Goal: Entertainment & Leisure: Consume media (video, audio)

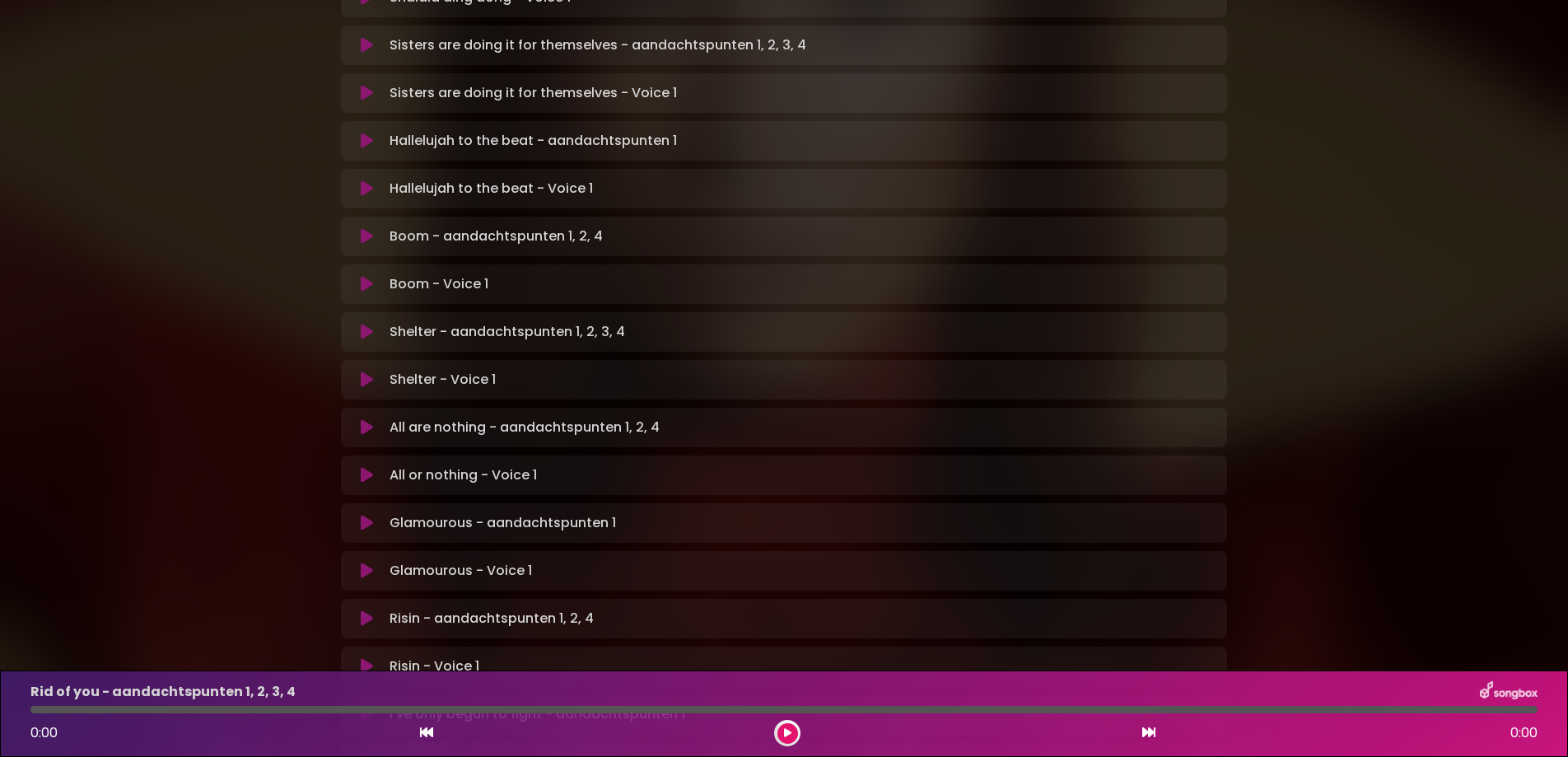
scroll to position [831, 0]
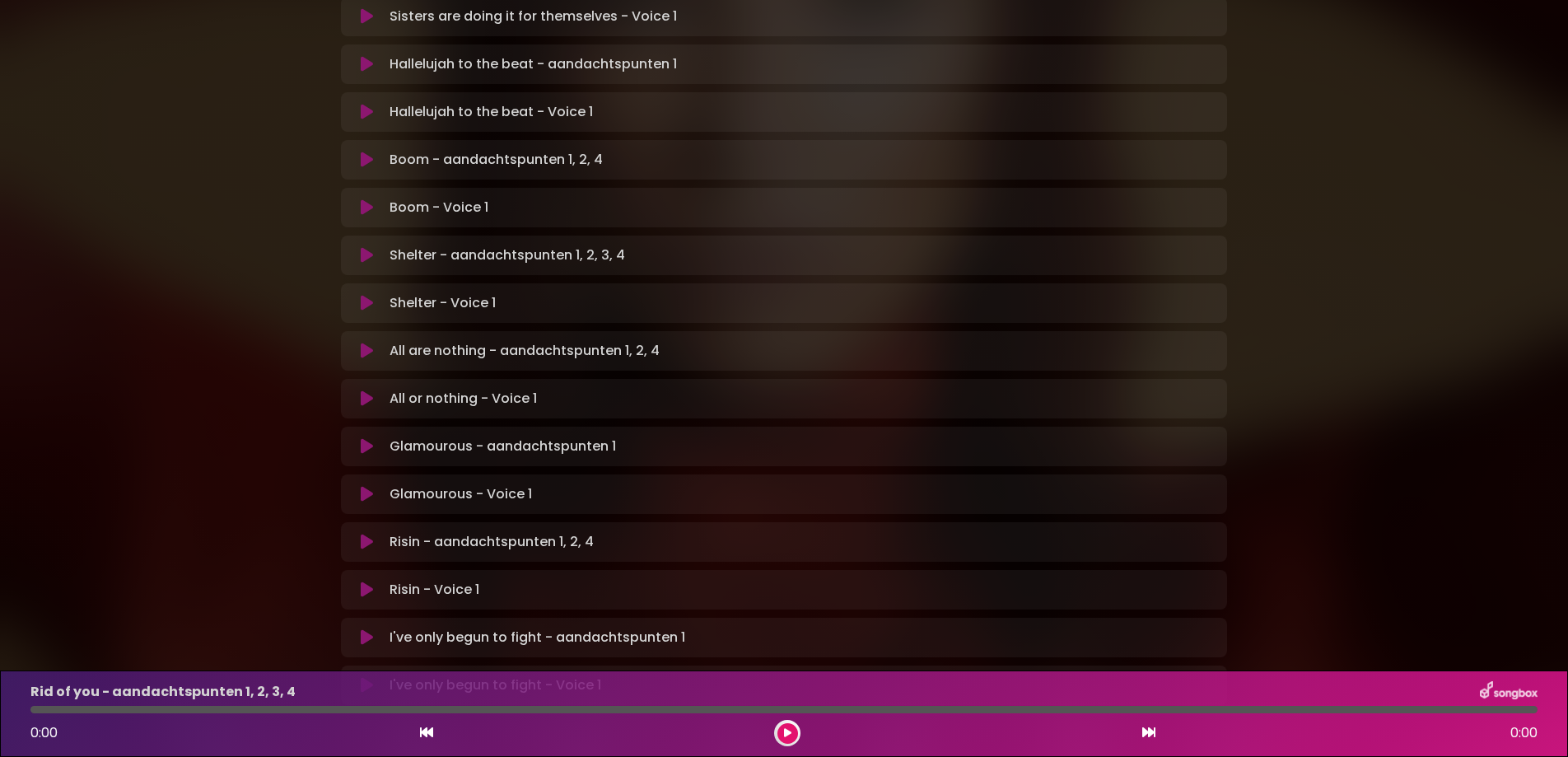
click at [361, 486] on icon at bounding box center [367, 494] width 13 height 16
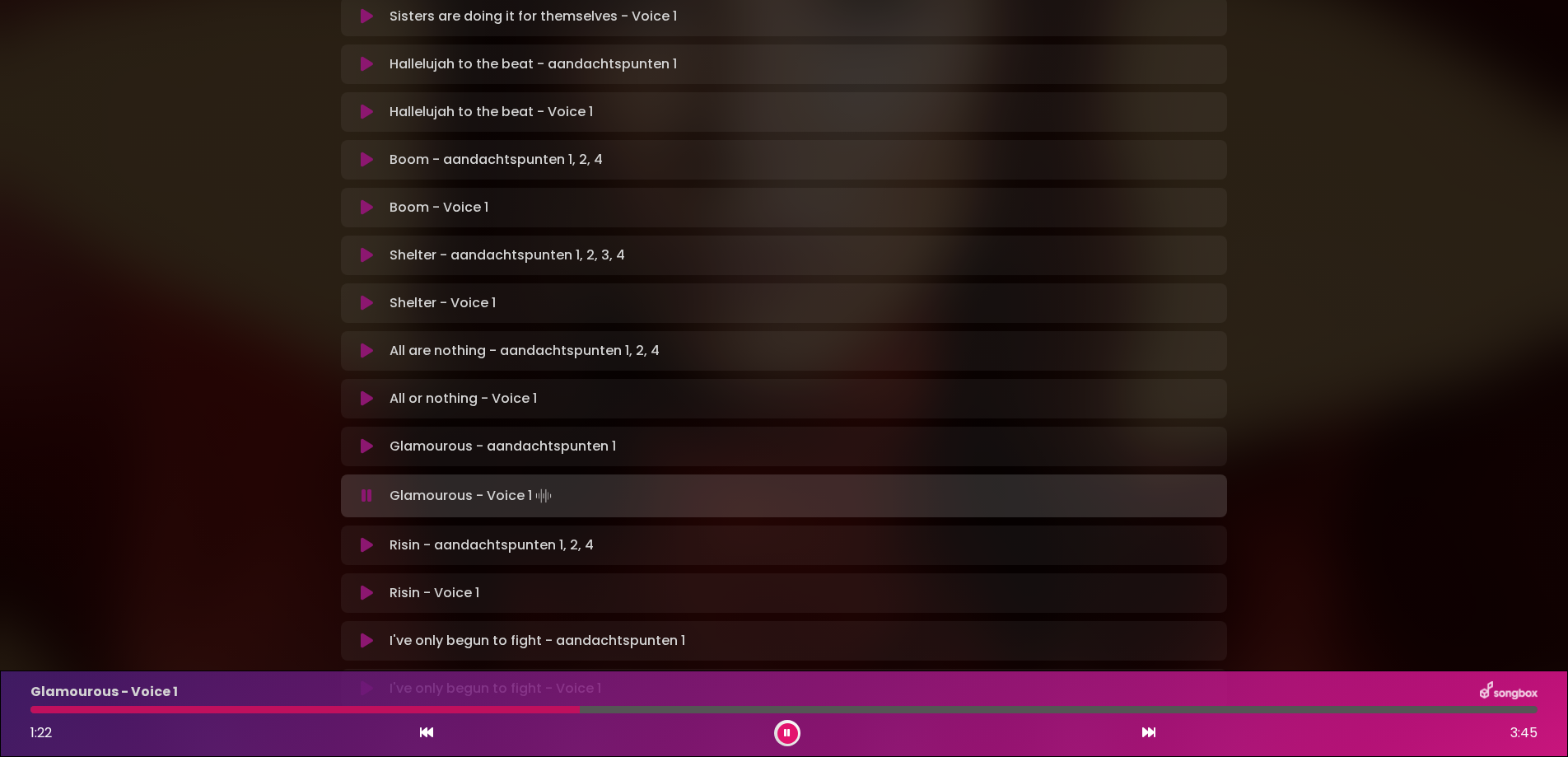
click at [528, 711] on div at bounding box center [305, 710] width 549 height 7
click at [499, 710] on div at bounding box center [284, 710] width 506 height 7
click at [448, 710] on div at bounding box center [268, 710] width 476 height 7
click at [447, 710] on div at bounding box center [340, 710] width 619 height 7
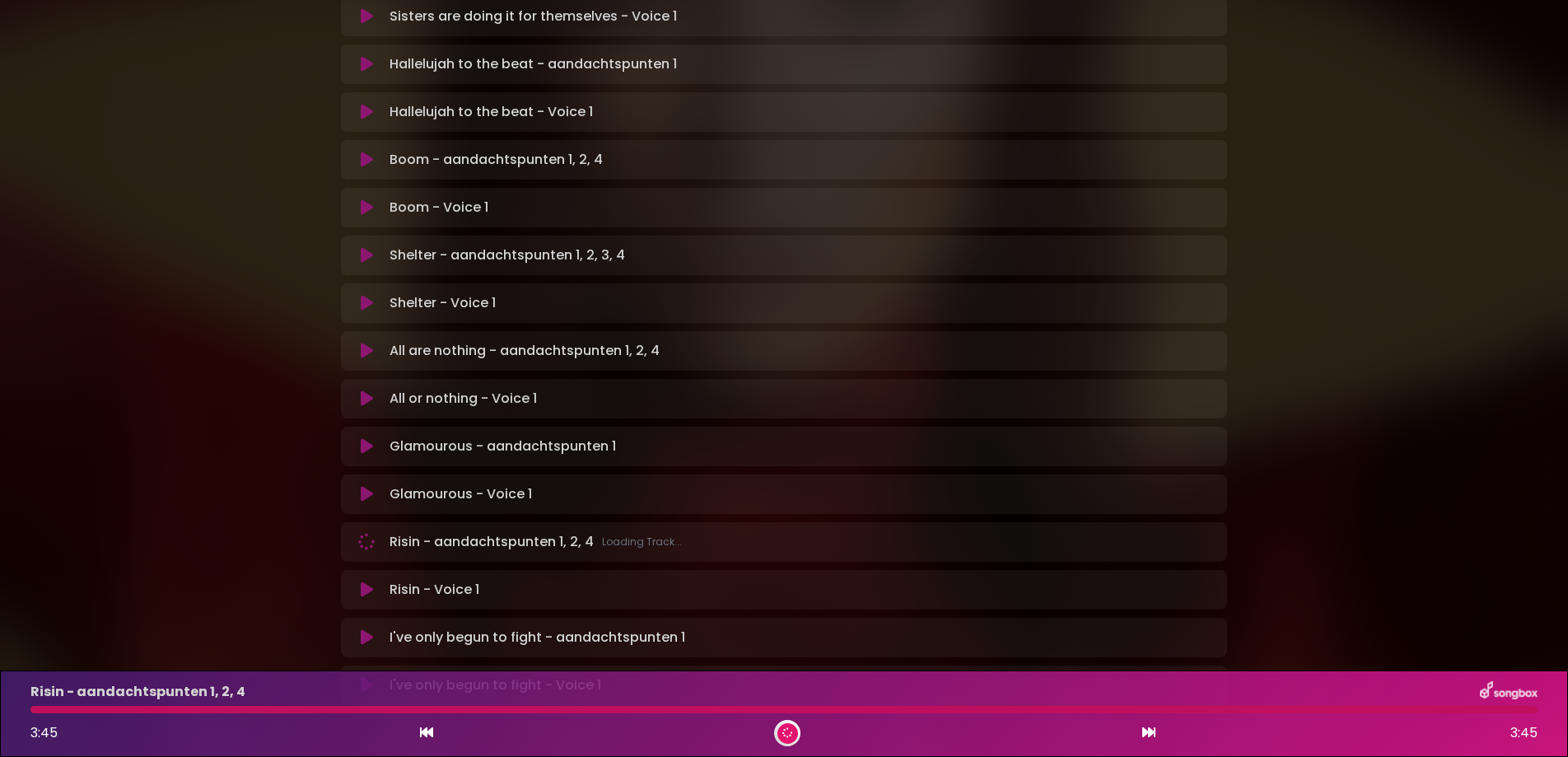
click at [325, 712] on div at bounding box center [784, 710] width 1507 height 7
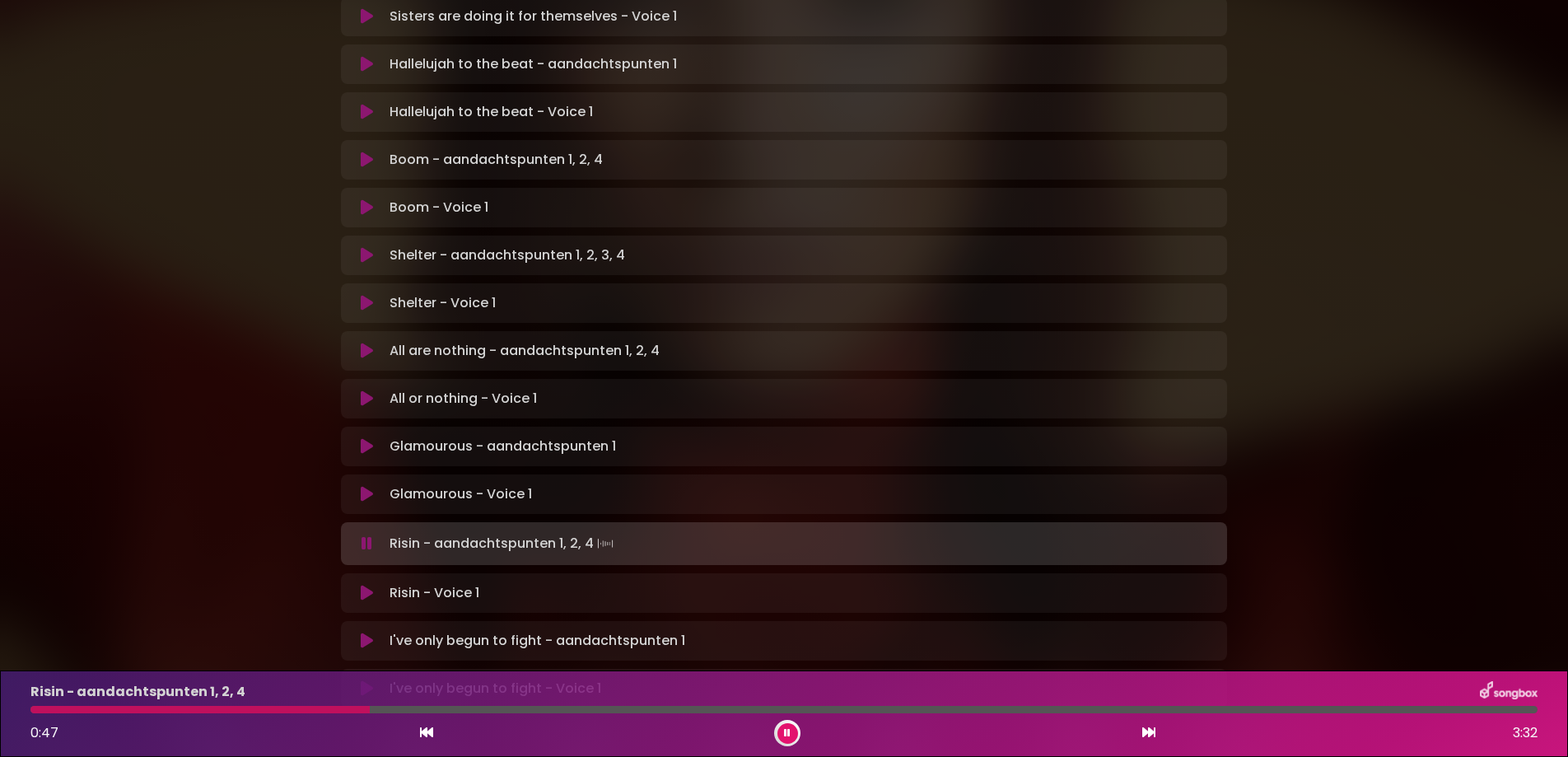
click at [361, 585] on icon at bounding box center [367, 593] width 13 height 16
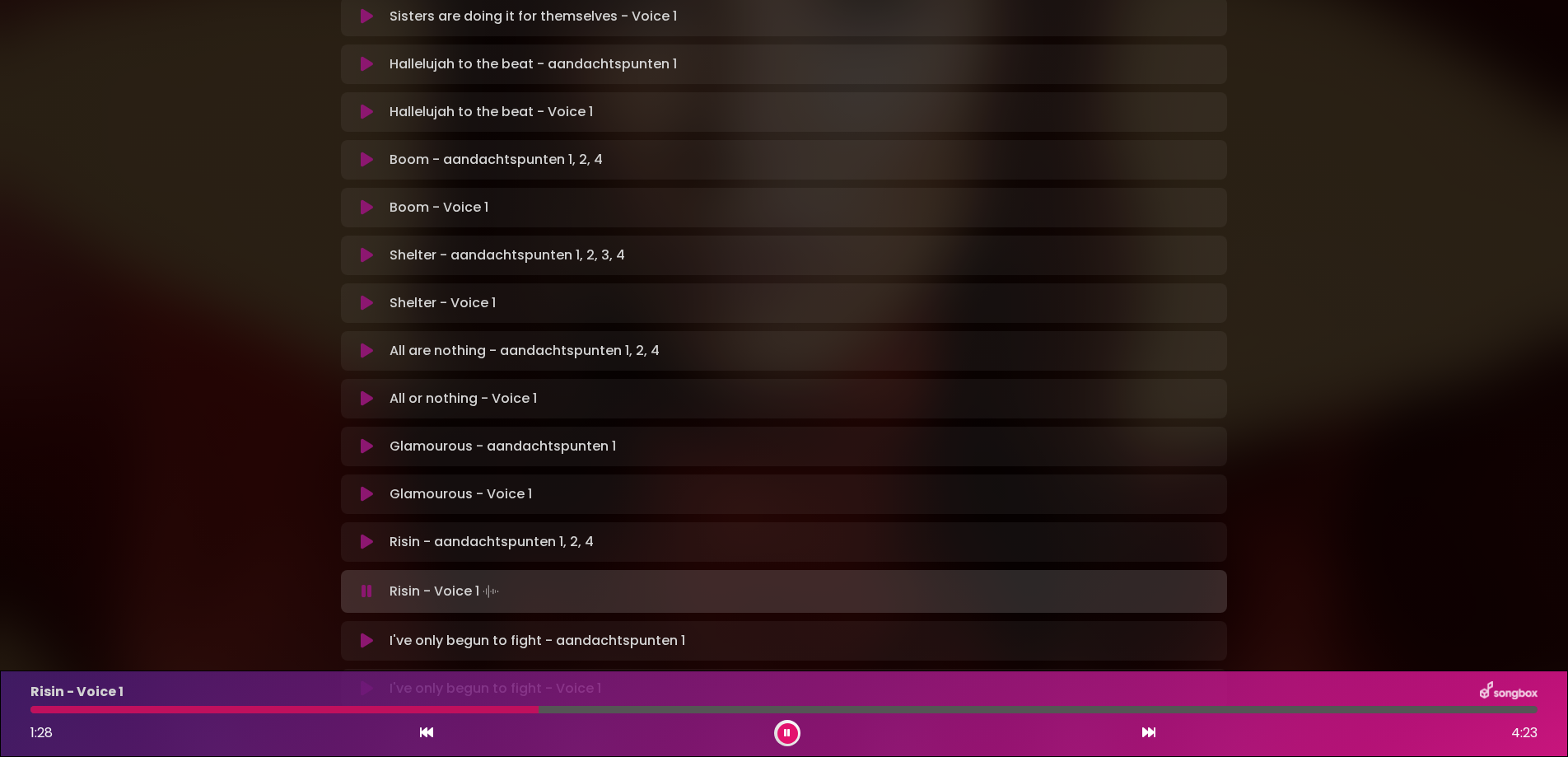
click at [792, 734] on button at bounding box center [787, 734] width 21 height 21
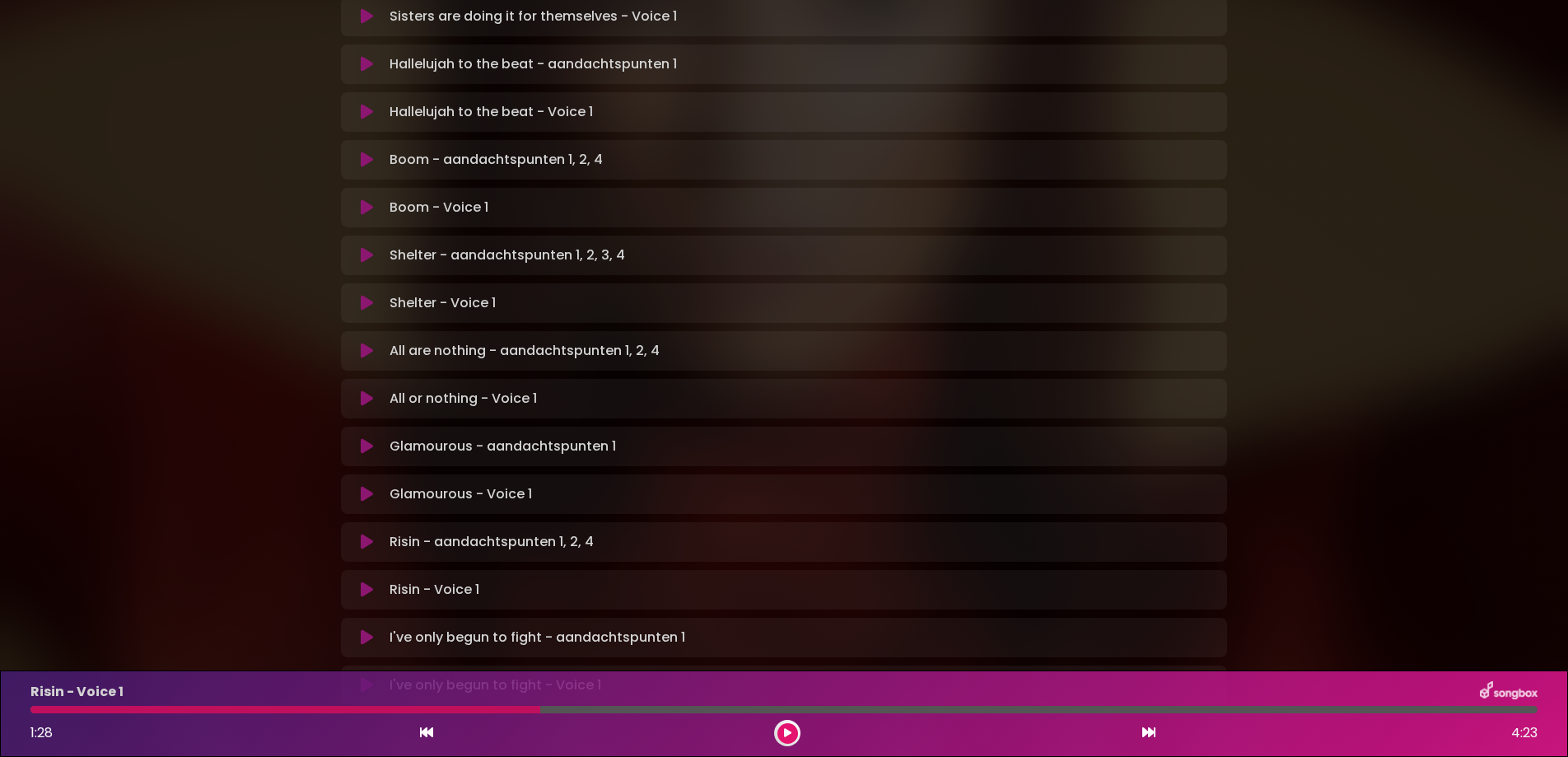
click at [784, 727] on button at bounding box center [787, 734] width 21 height 21
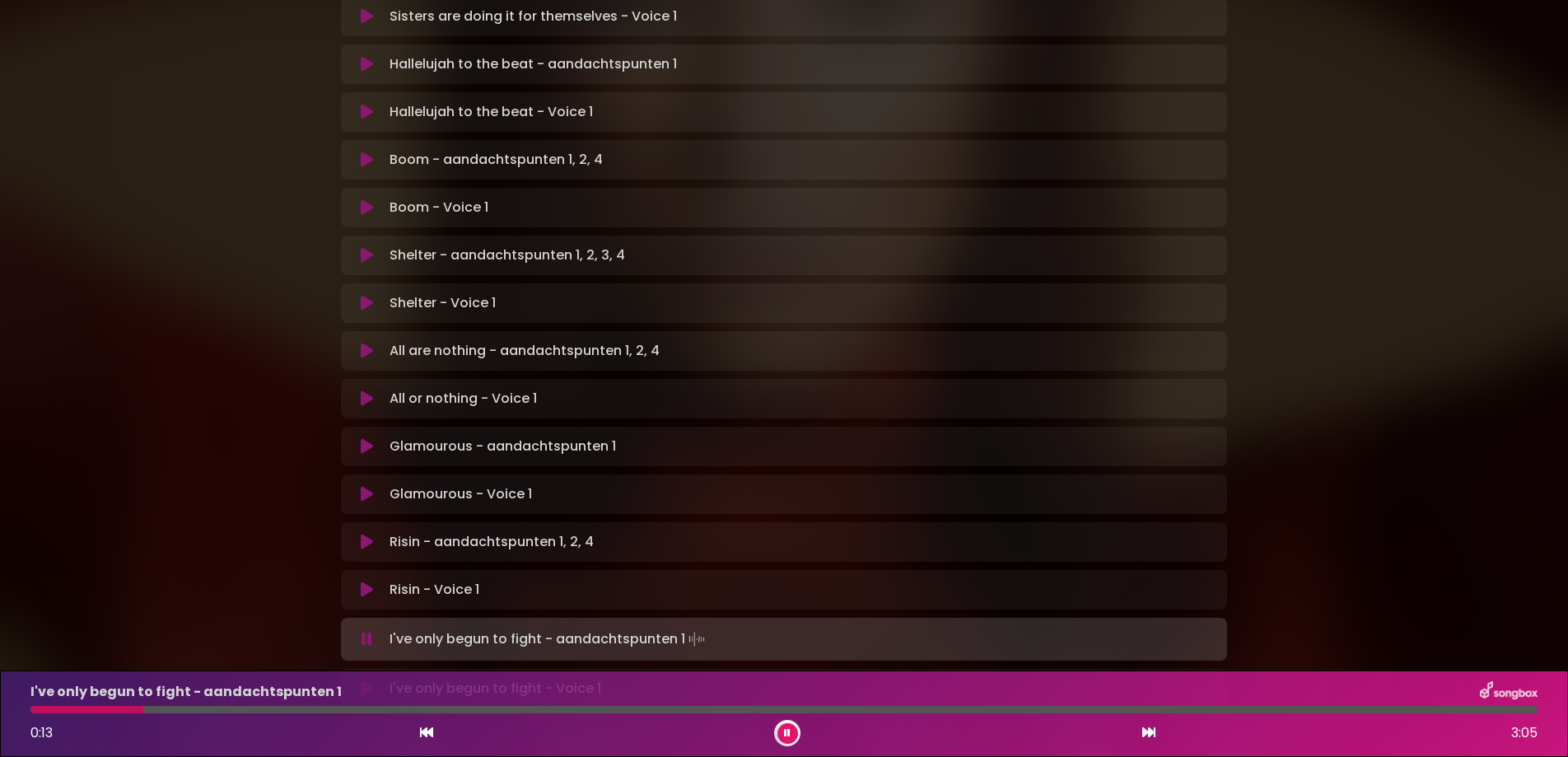
click at [361, 680] on icon at bounding box center [367, 689] width 13 height 16
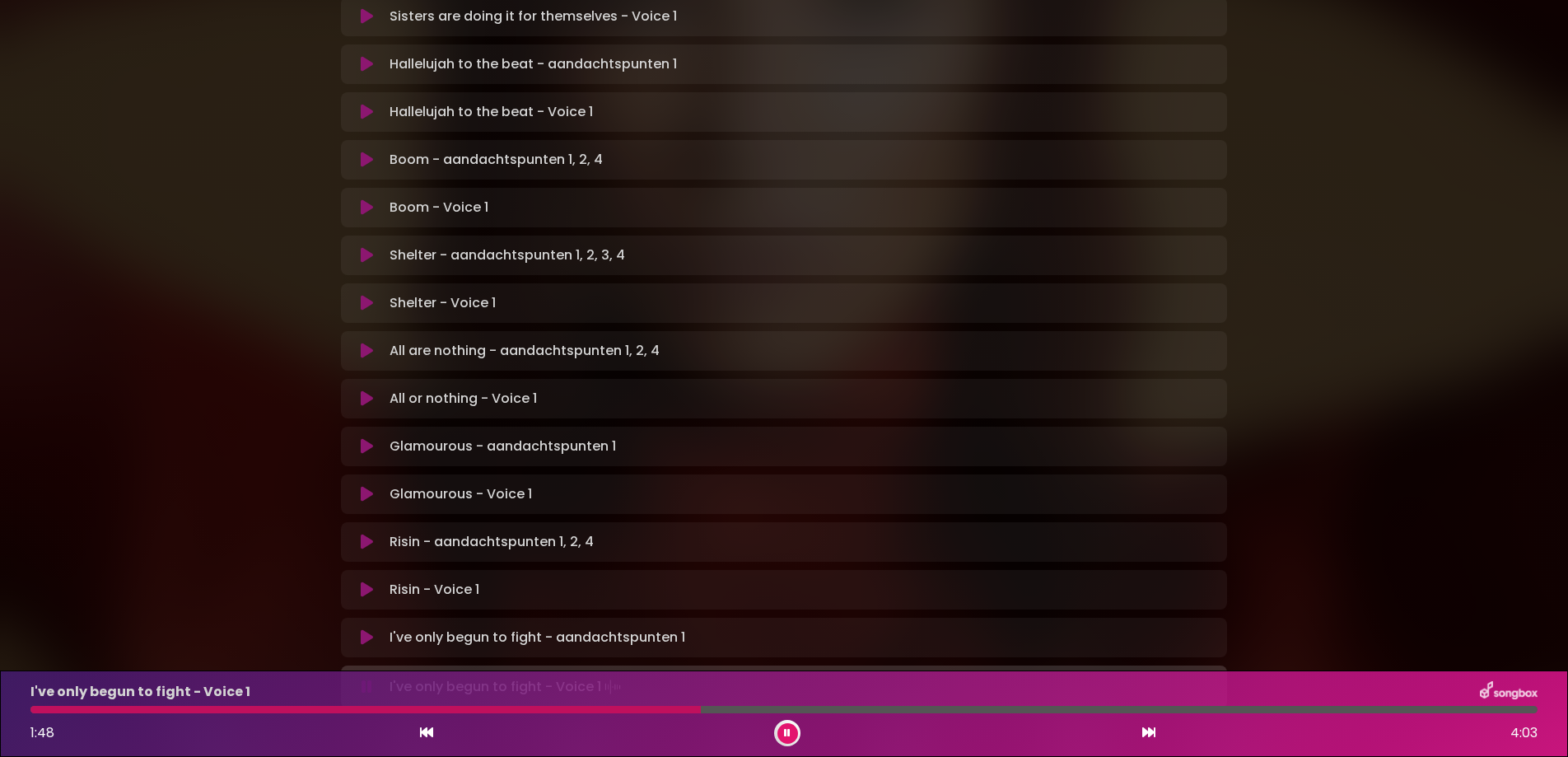
click at [784, 733] on icon at bounding box center [787, 733] width 8 height 11
click at [786, 731] on icon at bounding box center [788, 733] width 9 height 11
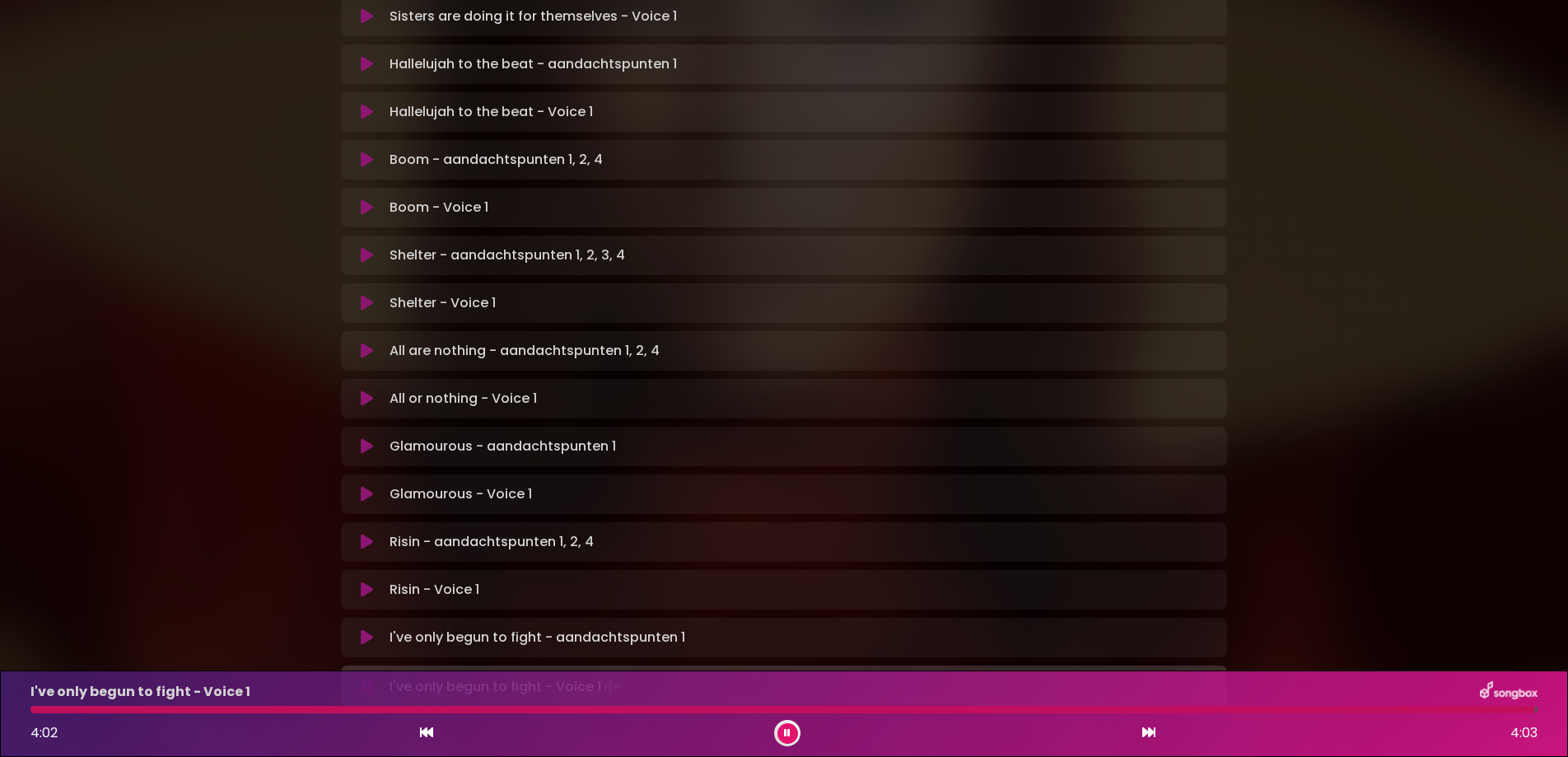
click at [785, 733] on icon at bounding box center [788, 733] width 7 height 10
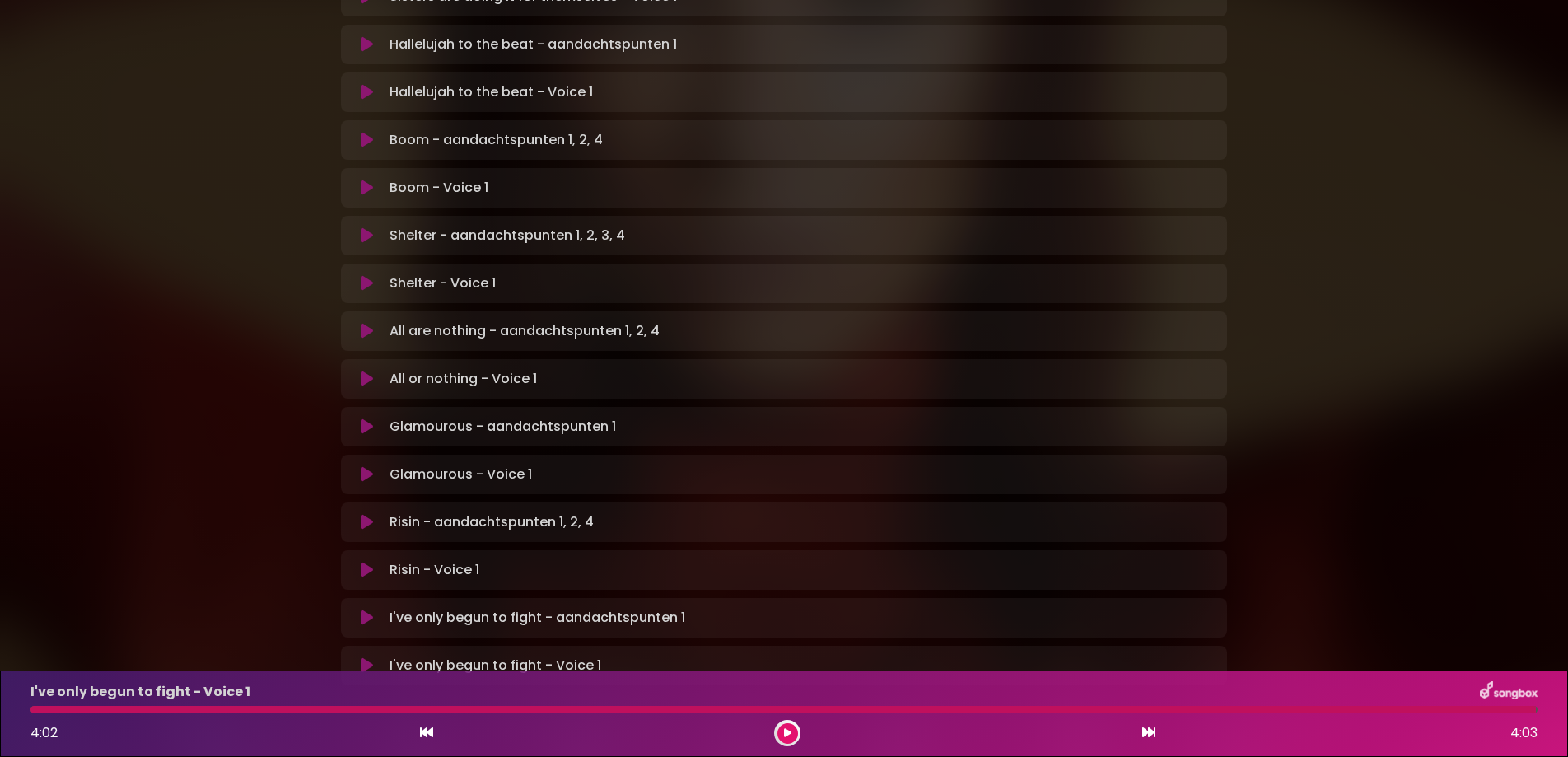
scroll to position [910, 0]
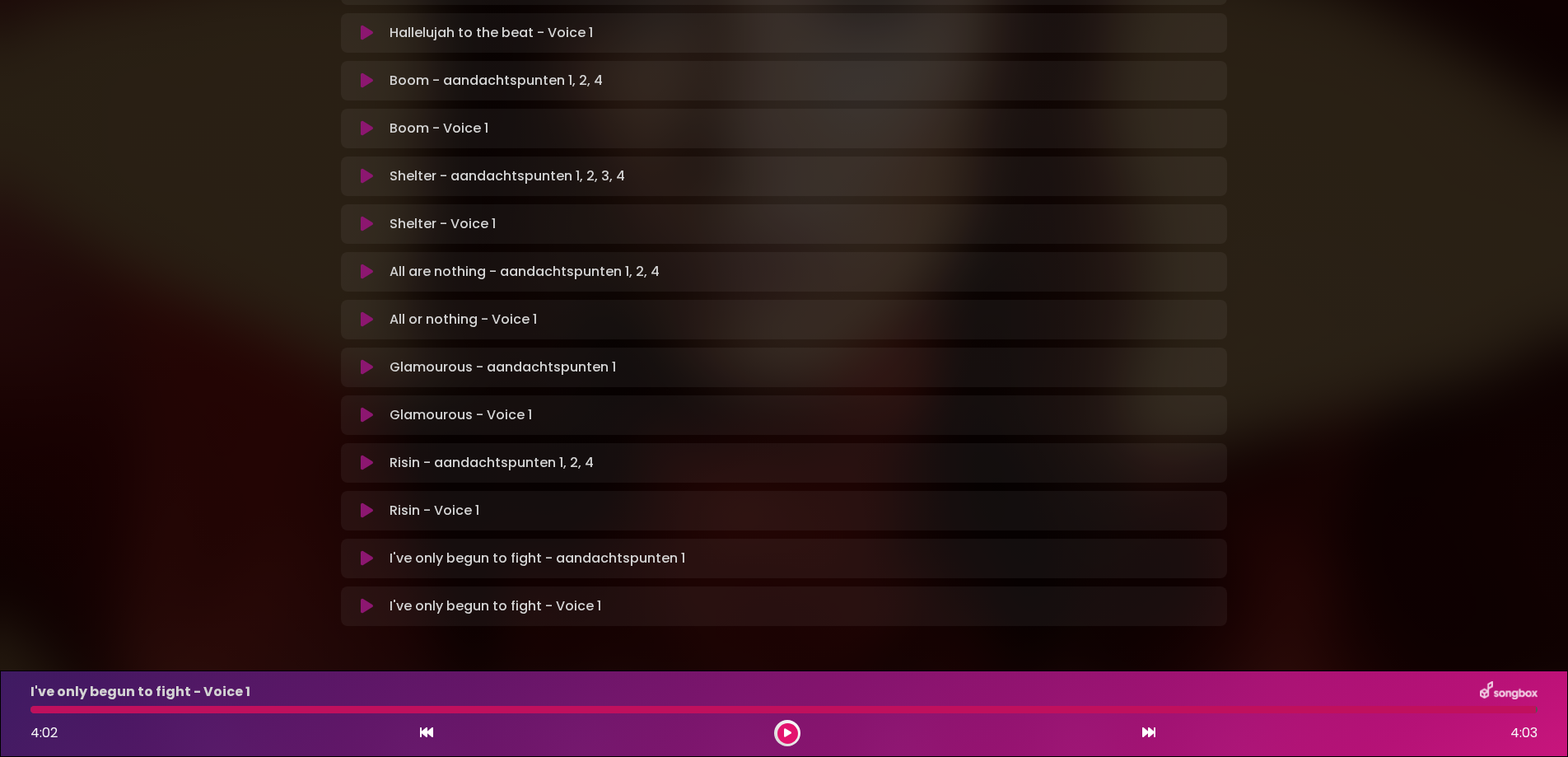
click at [361, 312] on icon at bounding box center [367, 320] width 13 height 16
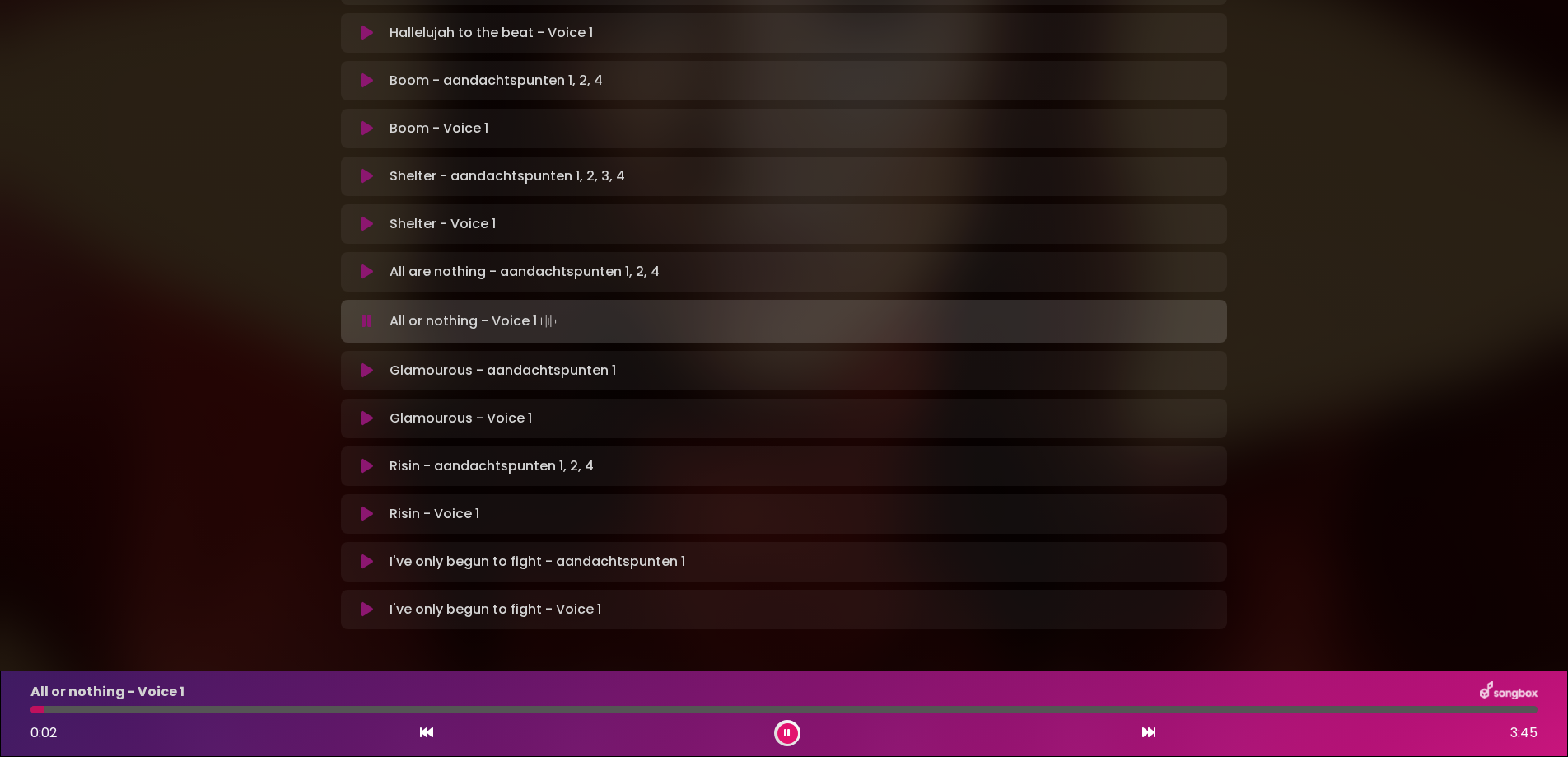
click at [361, 264] on icon at bounding box center [367, 272] width 13 height 16
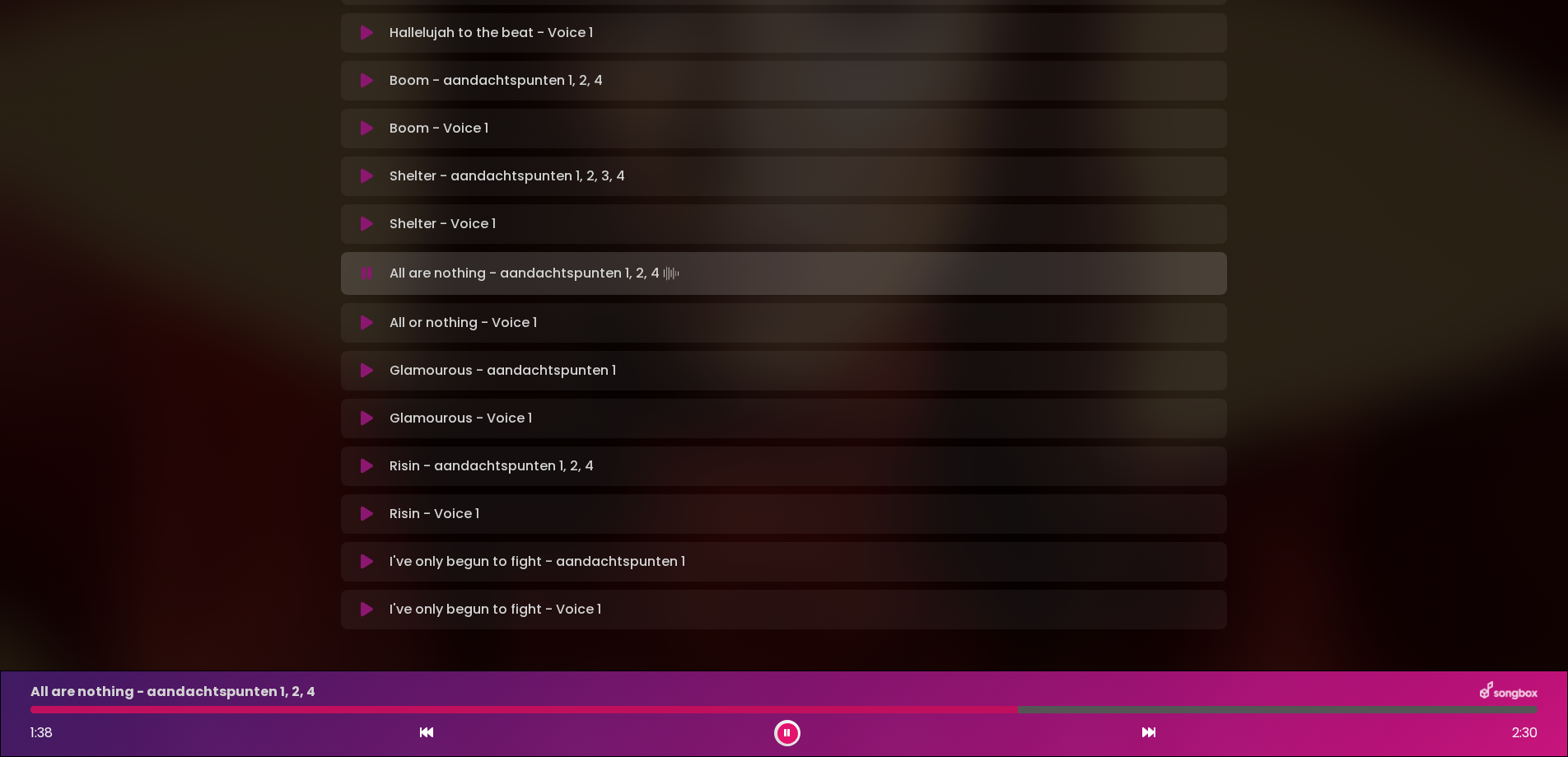
click at [361, 315] on icon at bounding box center [367, 323] width 13 height 16
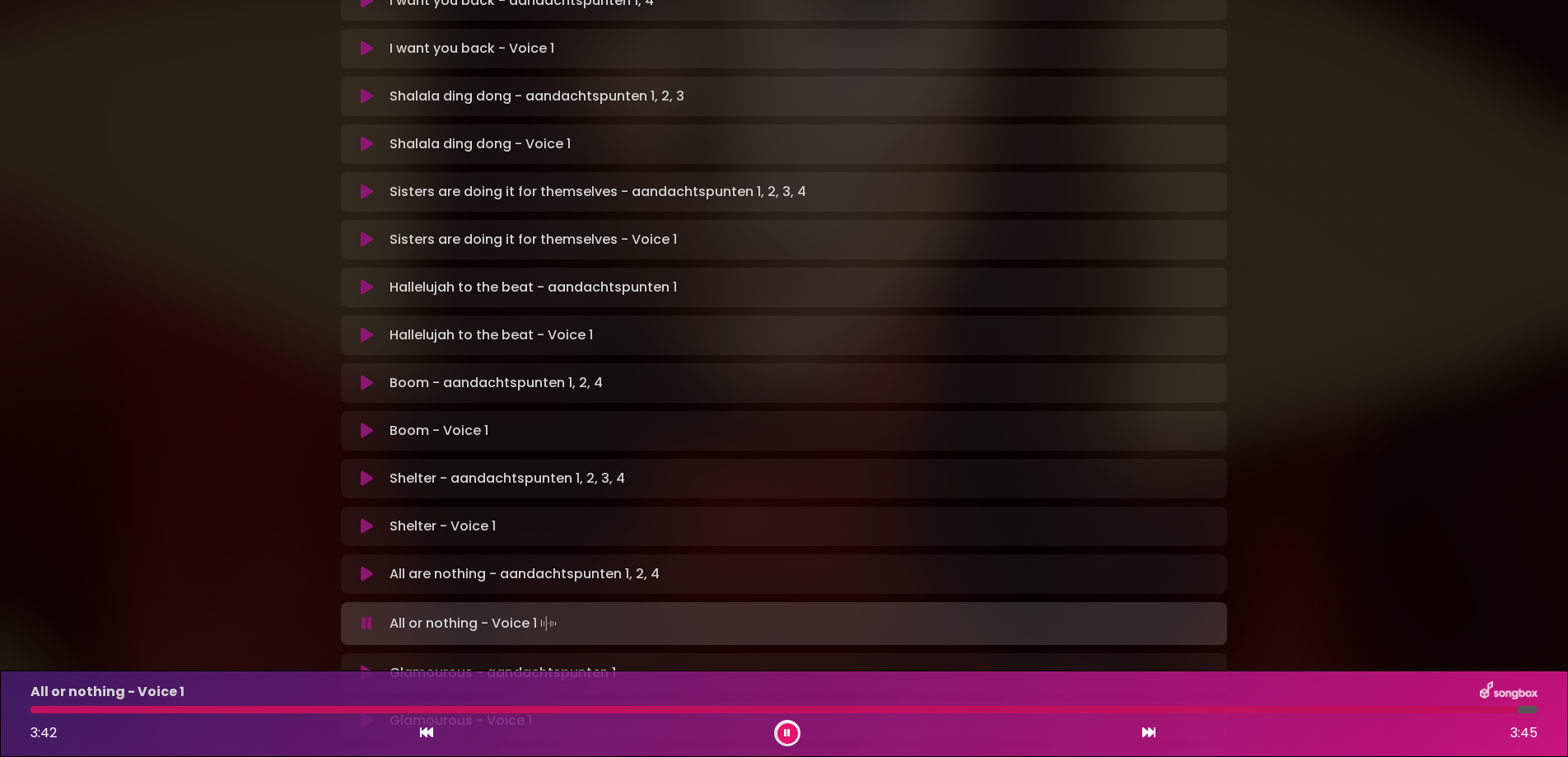
scroll to position [598, 0]
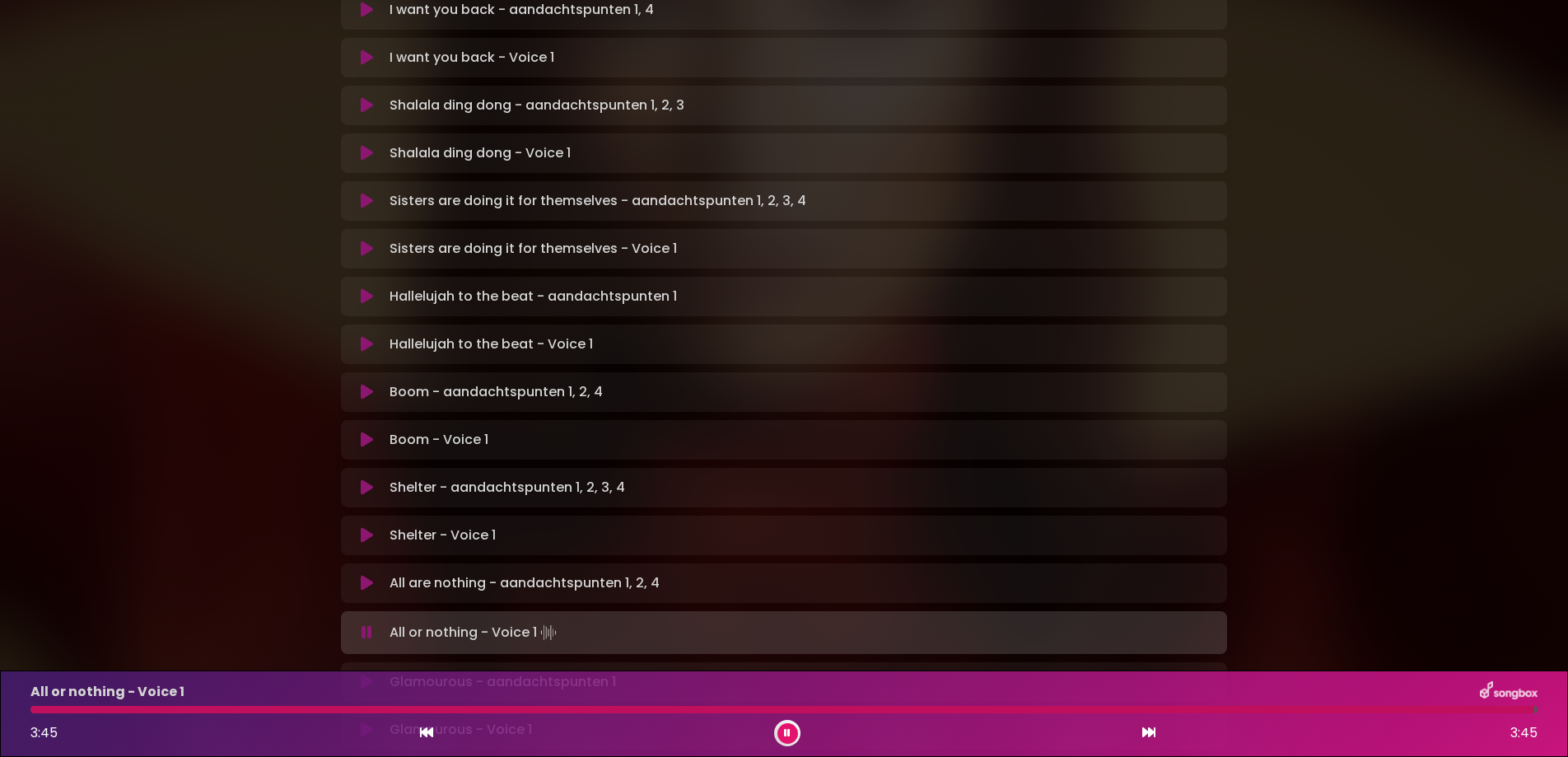
click at [361, 241] on icon at bounding box center [367, 249] width 13 height 16
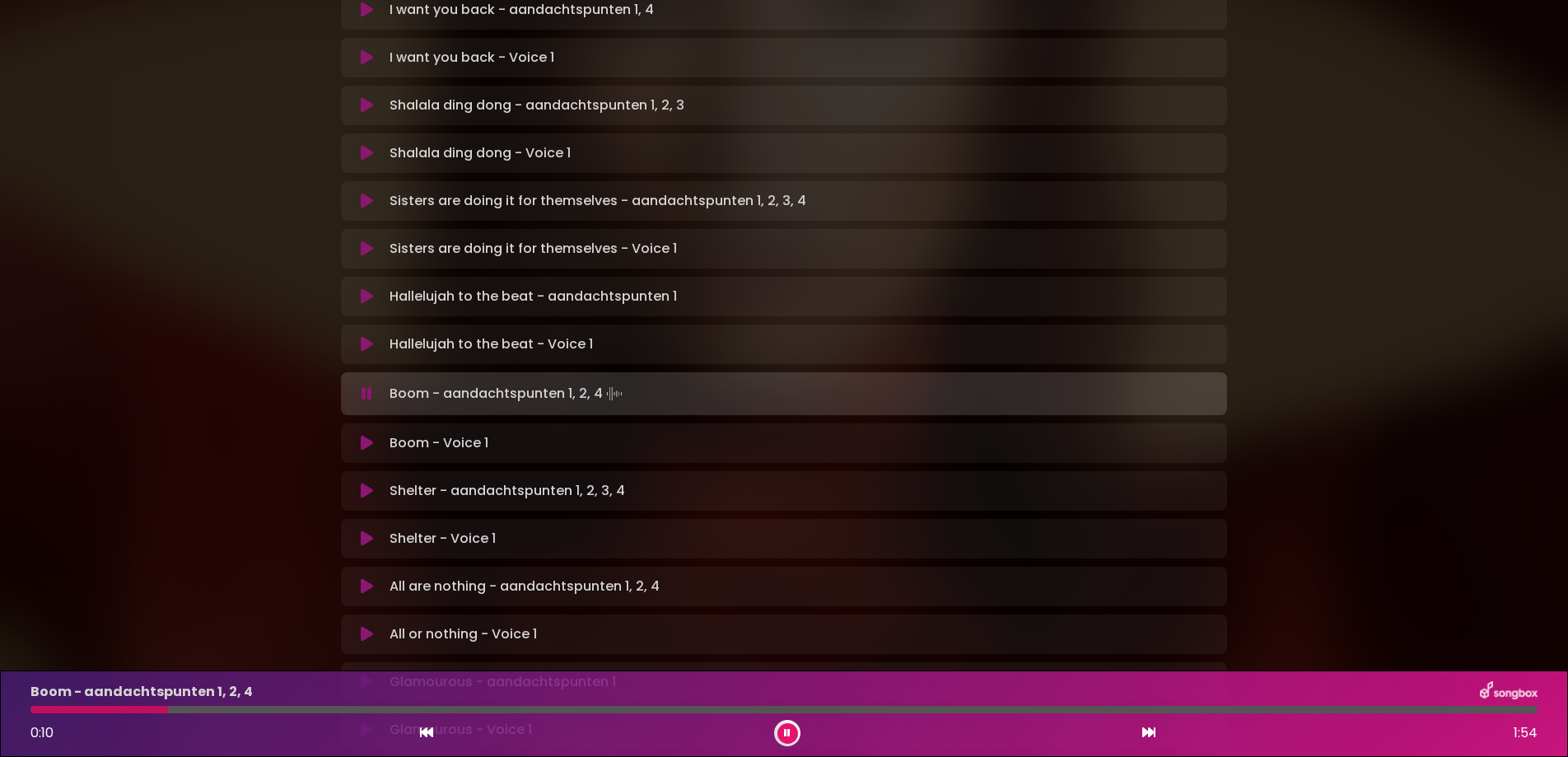
click at [352, 435] on button at bounding box center [367, 443] width 32 height 16
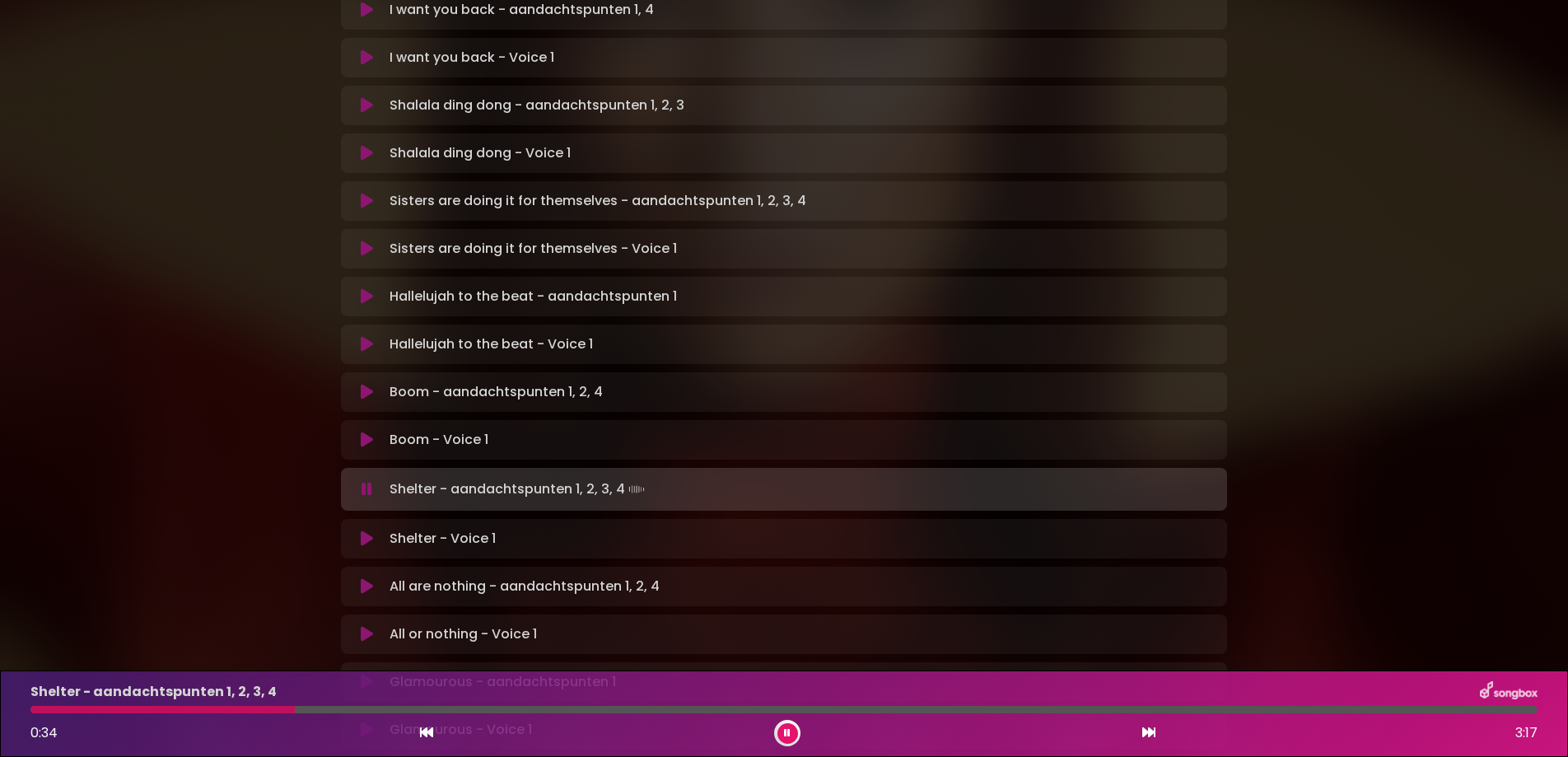
click at [787, 734] on icon at bounding box center [787, 734] width 7 height 11
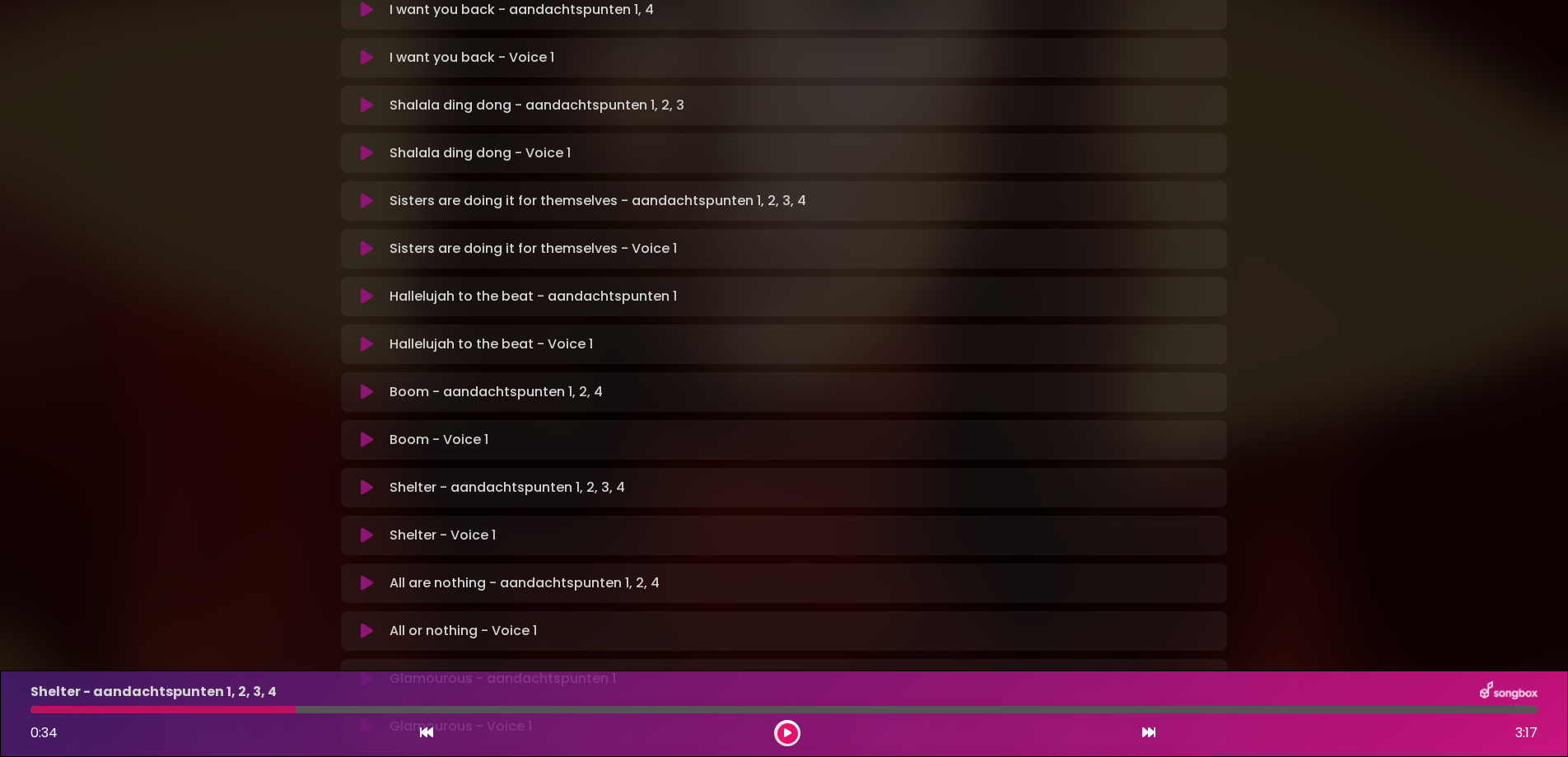
click at [784, 725] on button at bounding box center [787, 734] width 21 height 21
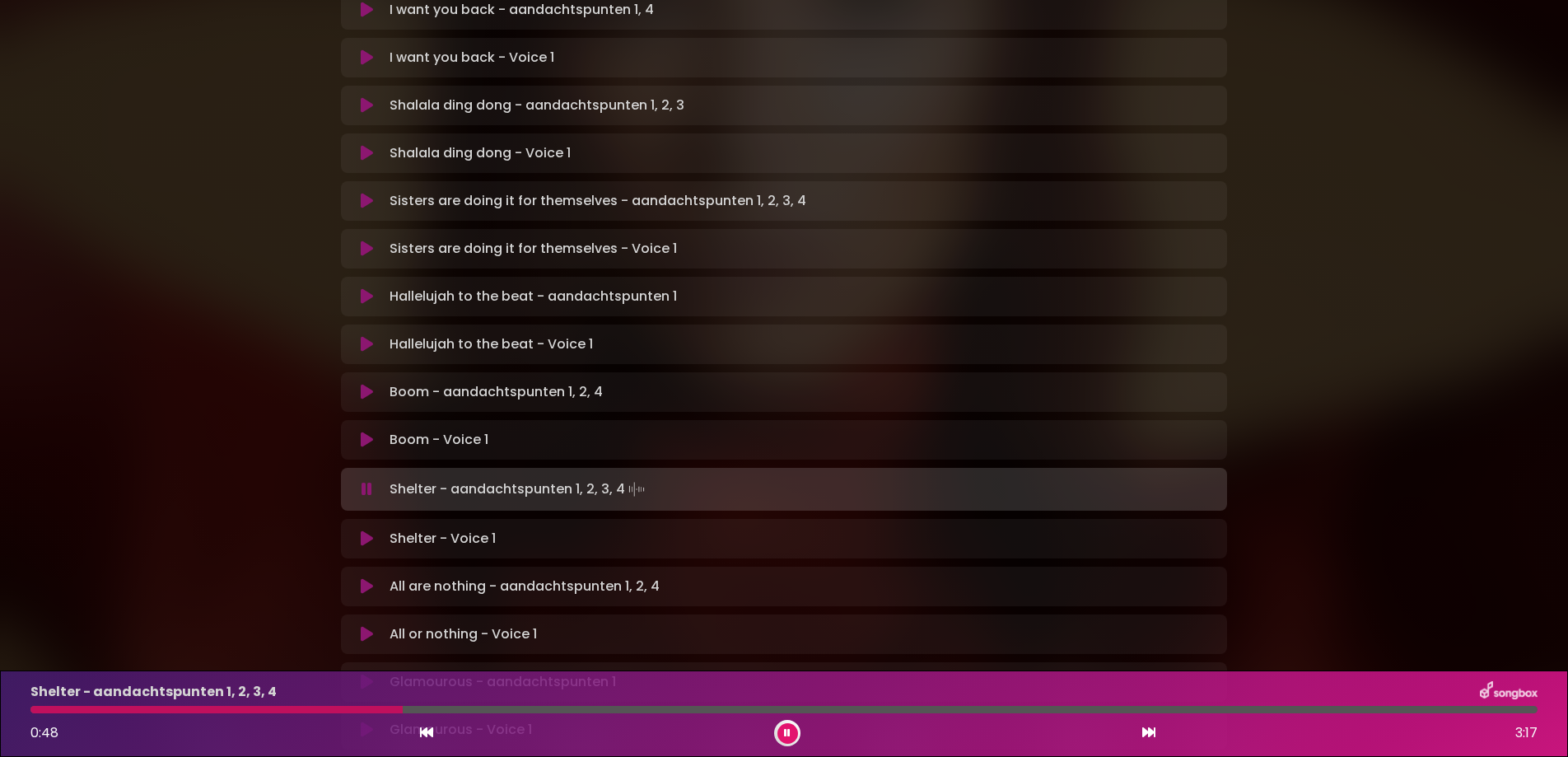
click at [361, 531] on icon at bounding box center [367, 539] width 13 height 16
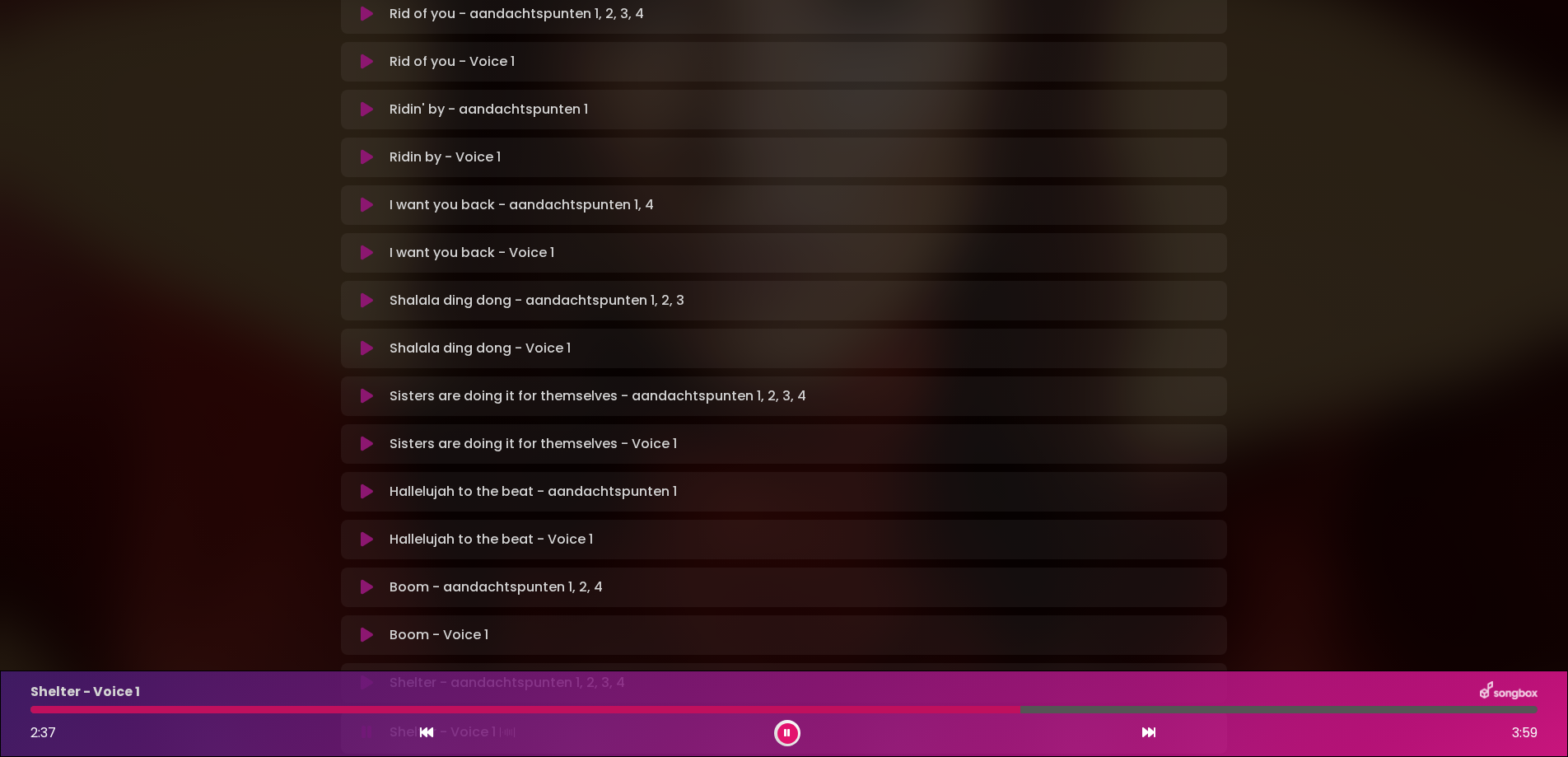
scroll to position [312, 0]
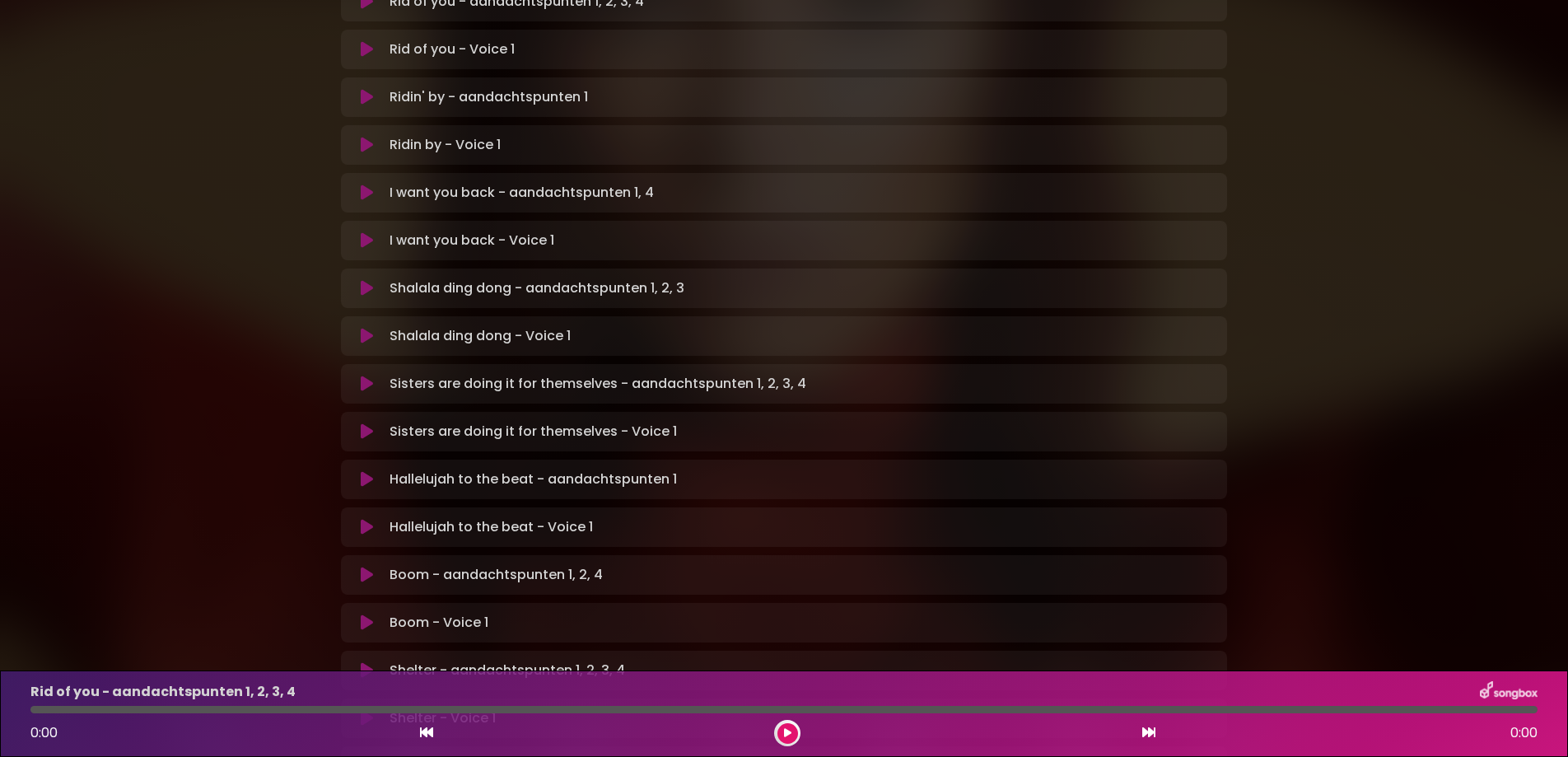
scroll to position [727, 0]
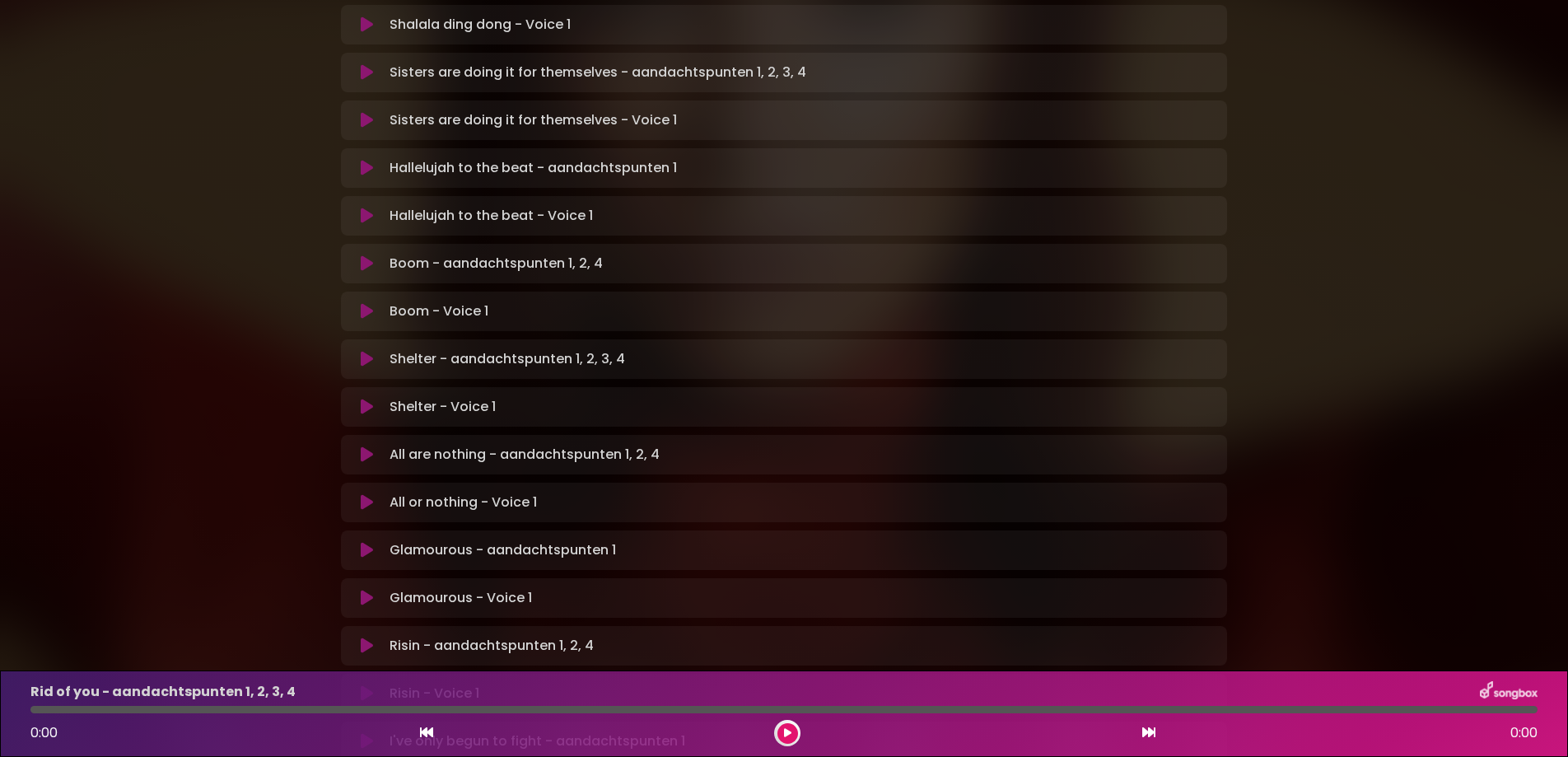
click at [361, 399] on icon at bounding box center [367, 407] width 13 height 16
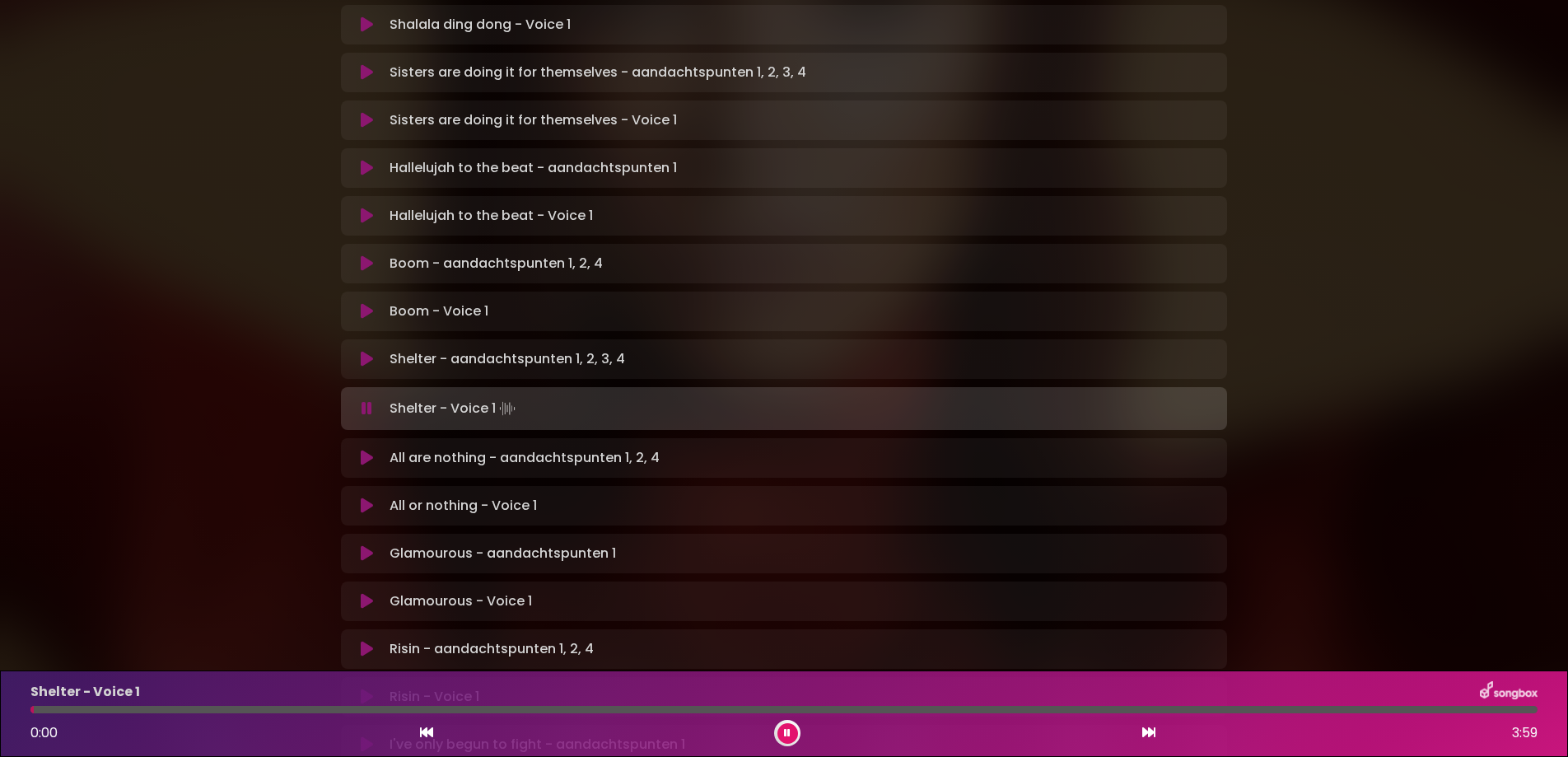
click at [770, 705] on div "Shelter - Voice 1 0:00 3:59" at bounding box center [784, 714] width 1527 height 65
click at [817, 710] on div at bounding box center [784, 710] width 1507 height 7
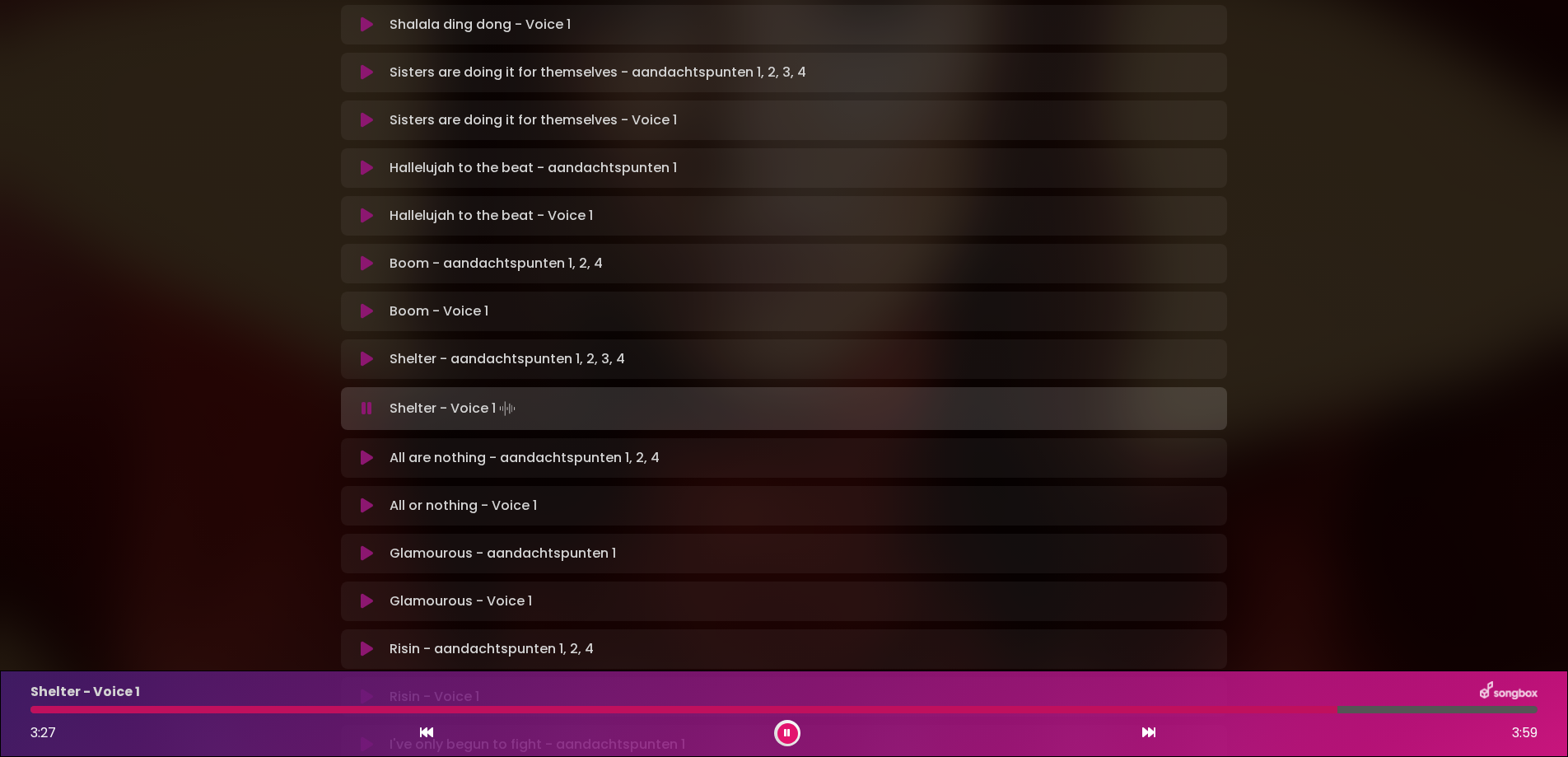
click at [777, 727] on div at bounding box center [787, 733] width 26 height 26
click at [787, 726] on button at bounding box center [787, 734] width 21 height 21
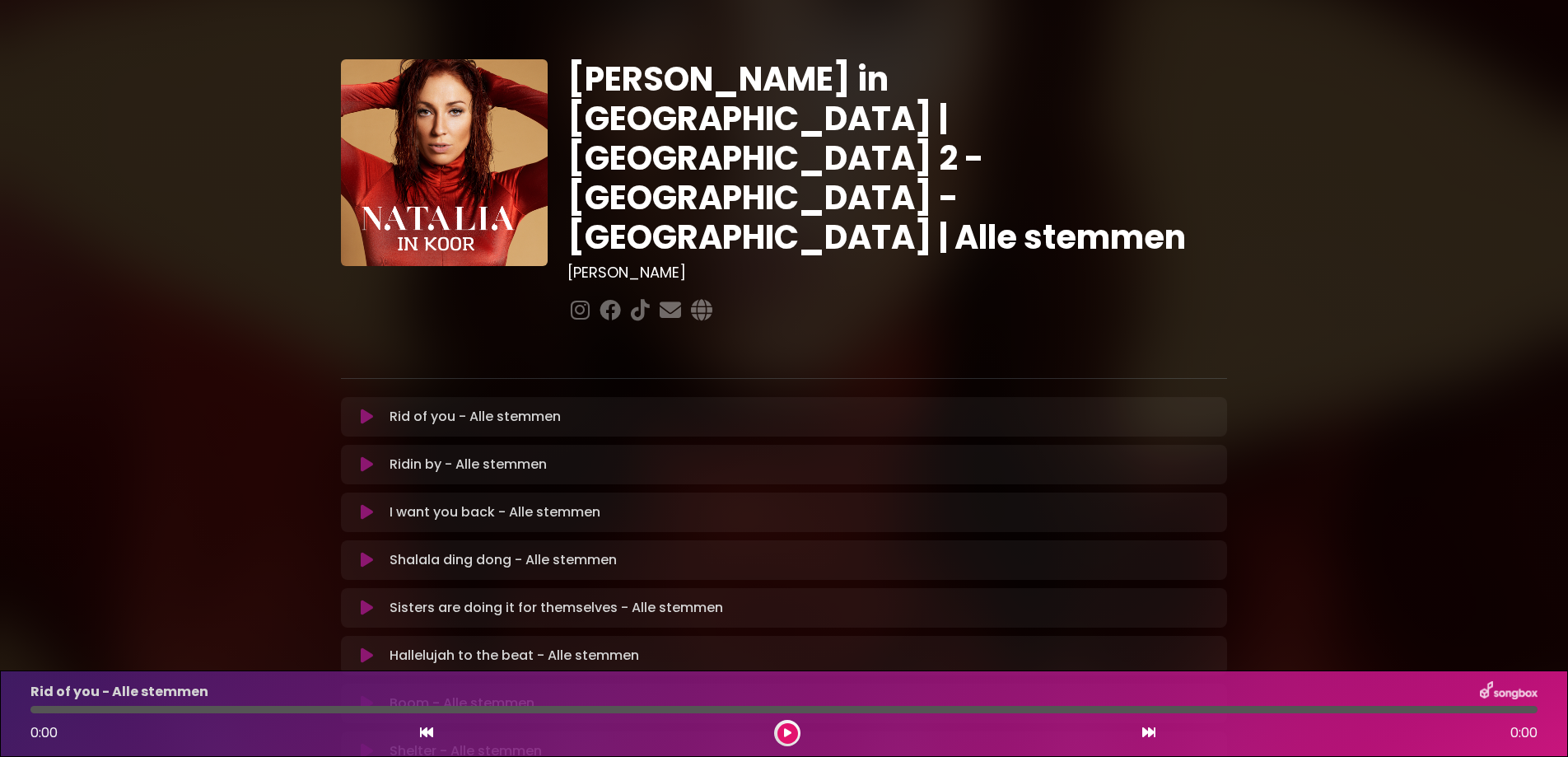
click at [362, 409] on icon at bounding box center [367, 417] width 13 height 16
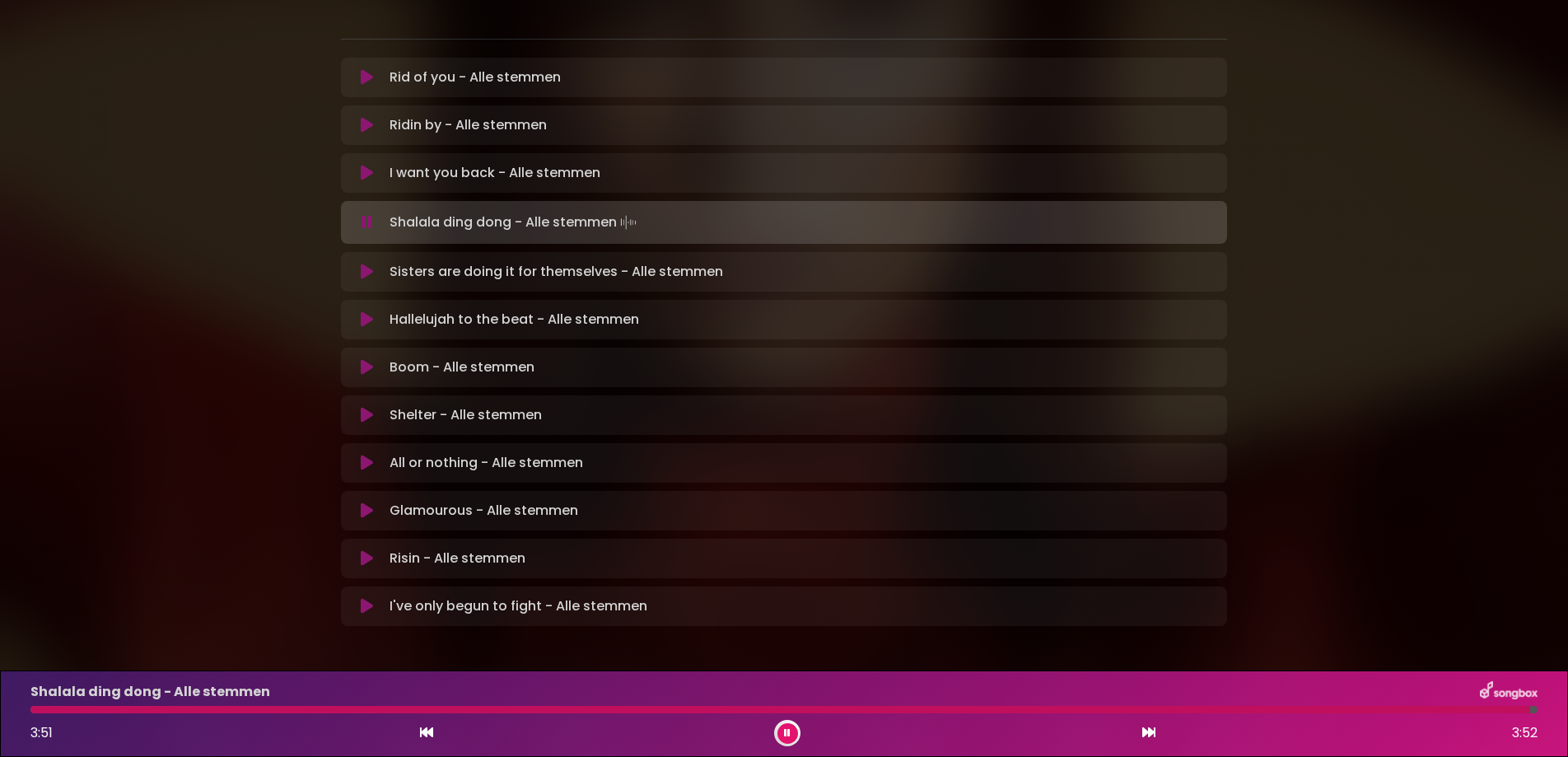
scroll to position [28, 0]
